Goal: Information Seeking & Learning: Understand process/instructions

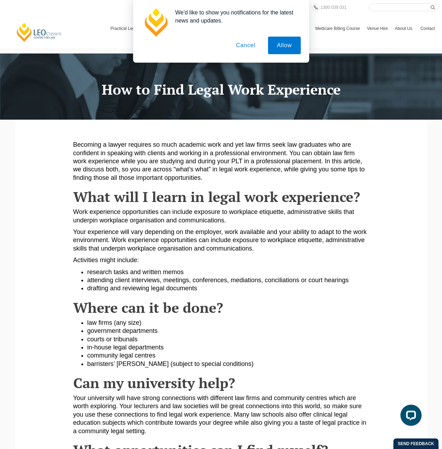
click at [241, 42] on button "Cancel" at bounding box center [245, 46] width 37 height 18
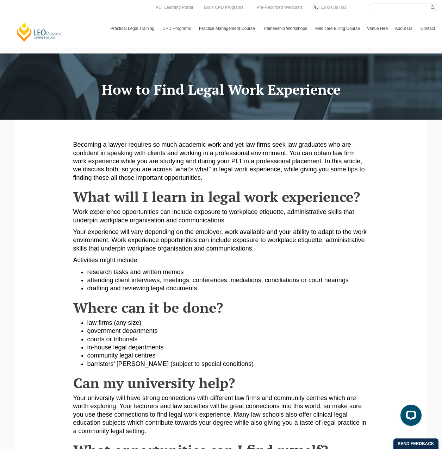
click at [169, 231] on p "Your experience will vary depending on the employer, work available and your ab…" at bounding box center [221, 240] width 296 height 25
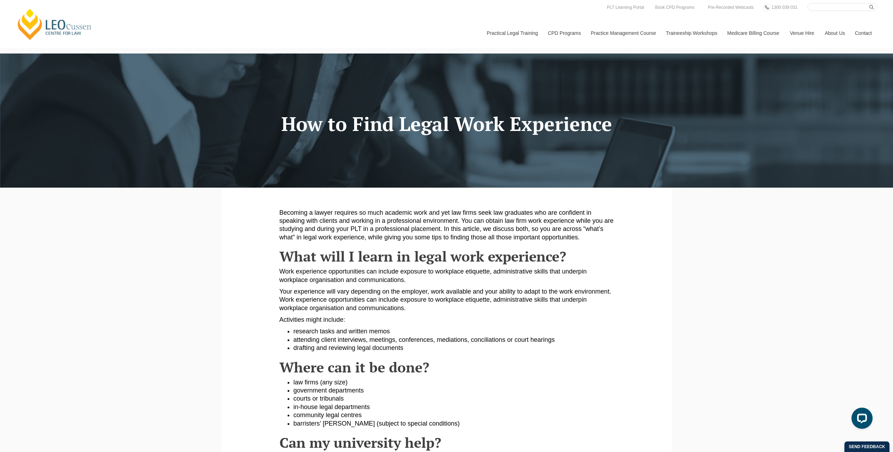
drag, startPoint x: 409, startPoint y: 105, endPoint x: 399, endPoint y: 94, distance: 15.2
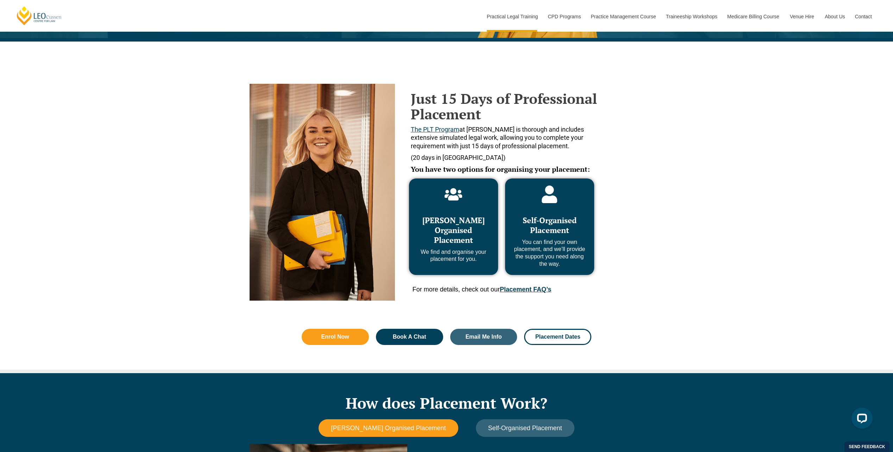
click at [553, 220] on span "Self-Organised Placement" at bounding box center [550, 225] width 54 height 20
click at [532, 287] on link "Placement FAQ’s" at bounding box center [525, 289] width 51 height 7
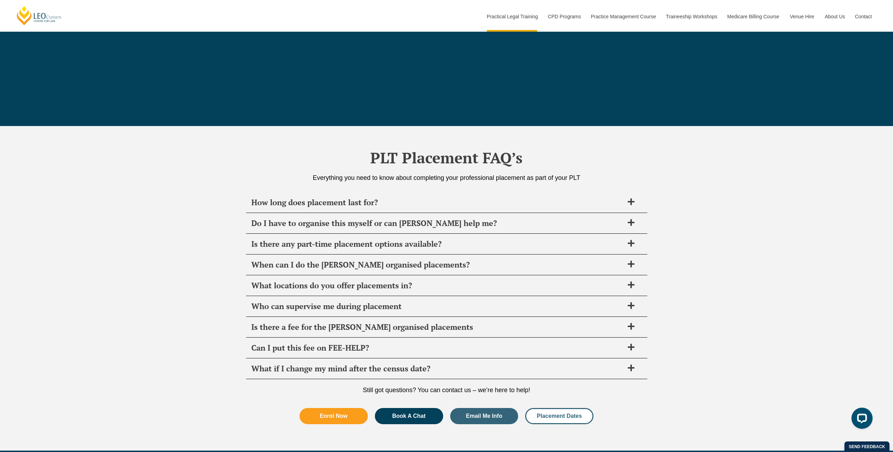
scroll to position [2488, 0]
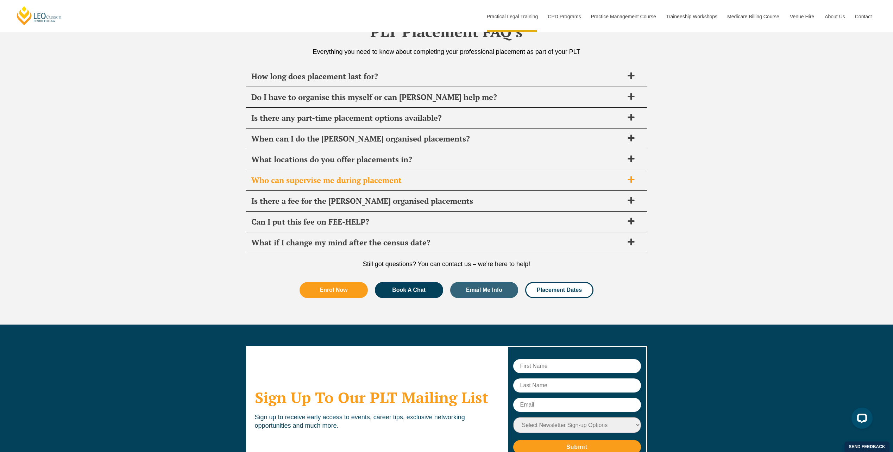
click at [436, 179] on span "Who can supervise me during placement" at bounding box center [437, 180] width 373 height 10
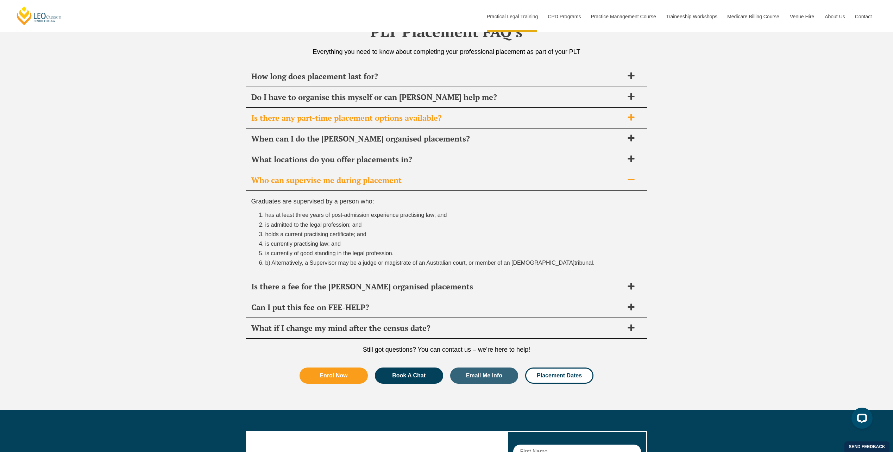
click at [423, 125] on div "Is there any part-time placement options available?" at bounding box center [446, 118] width 401 height 21
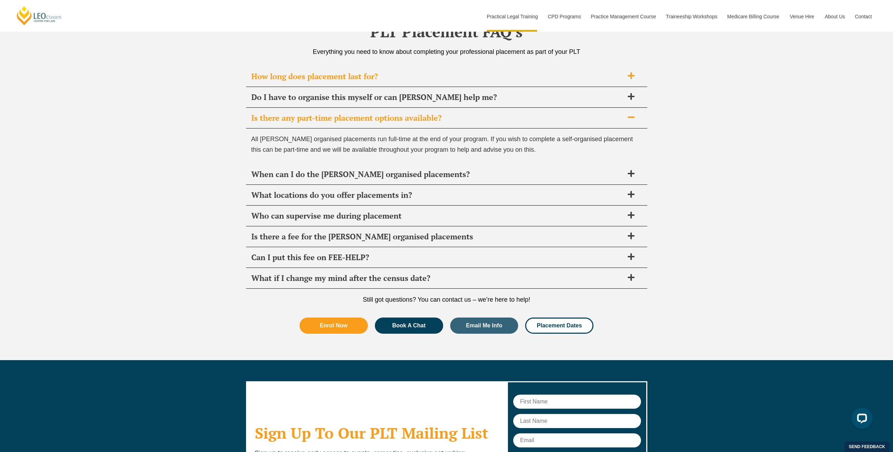
click at [394, 66] on div "How long does placement last for?" at bounding box center [446, 76] width 401 height 21
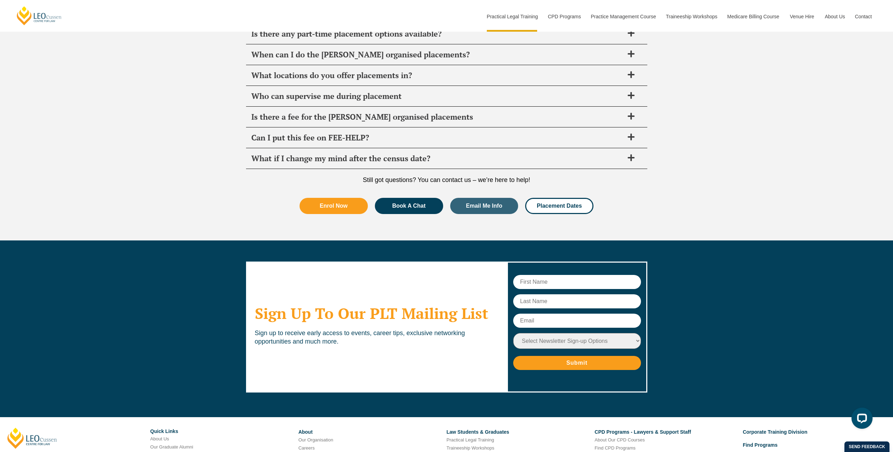
scroll to position [2664, 0]
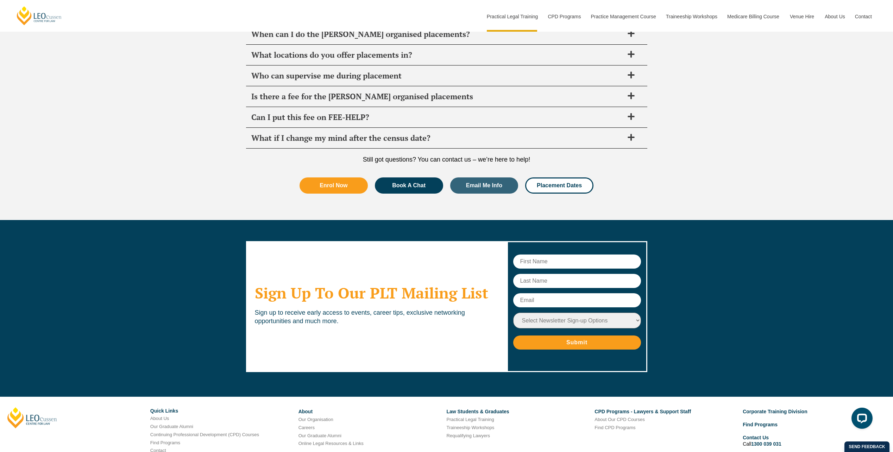
drag, startPoint x: 374, startPoint y: 189, endPoint x: 370, endPoint y: 177, distance: 12.8
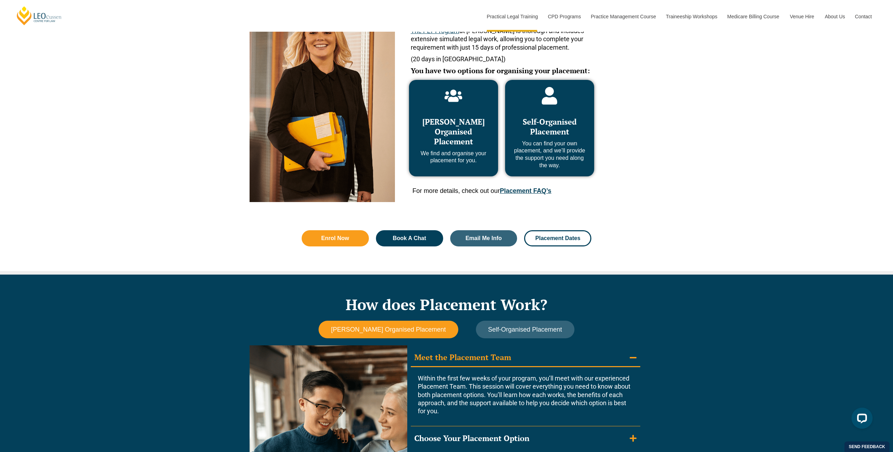
scroll to position [246, 0]
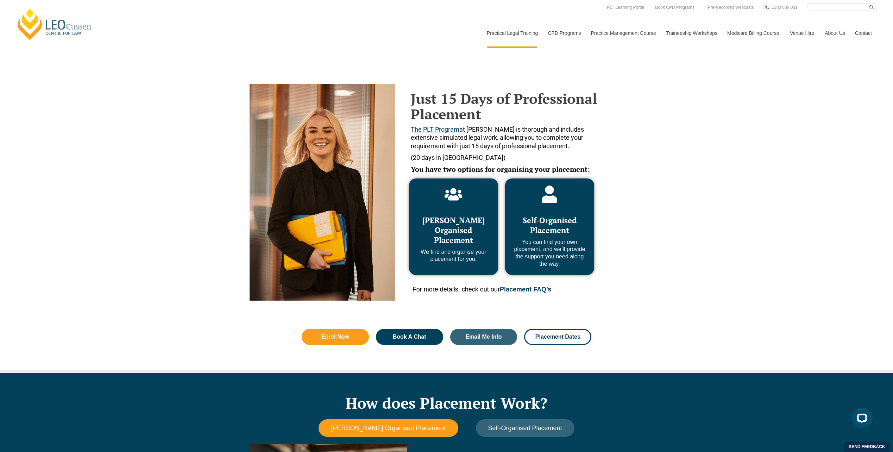
drag, startPoint x: 218, startPoint y: 52, endPoint x: 209, endPoint y: 39, distance: 16.0
